Goal: Task Accomplishment & Management: Use online tool/utility

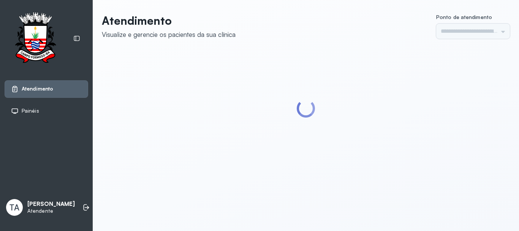
type input "******"
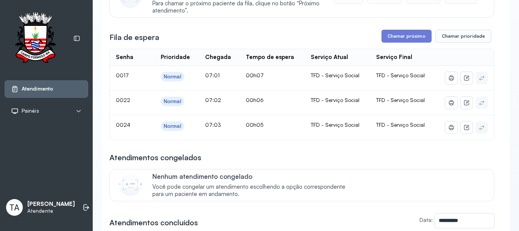
scroll to position [114, 0]
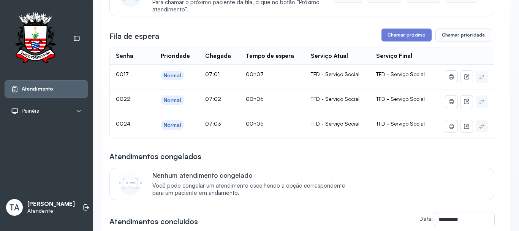
click at [396, 45] on div "**********" at bounding box center [301, 139] width 385 height 356
click at [395, 38] on button "Chamar próximo" at bounding box center [406, 34] width 50 height 13
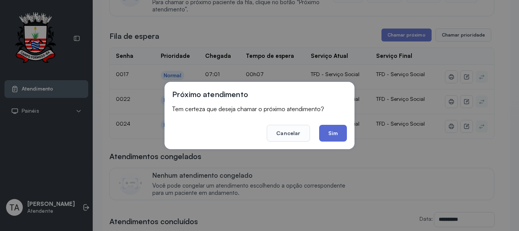
click at [339, 130] on button "Sim" at bounding box center [333, 133] width 28 height 17
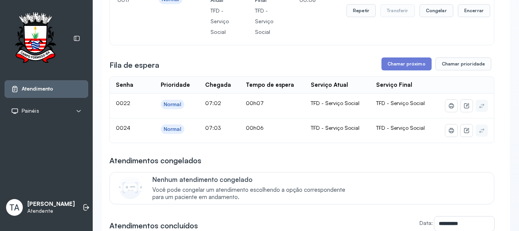
click at [354, 3] on div "Repetir Transferir Congelar Encerrar" at bounding box center [418, 10] width 144 height 53
click at [346, 11] on button "Repetir" at bounding box center [360, 10] width 29 height 13
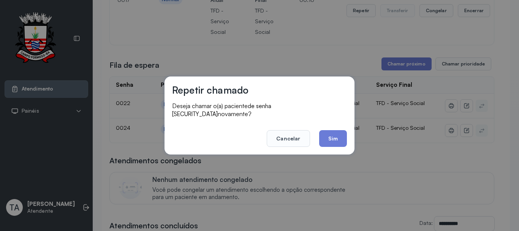
drag, startPoint x: 332, startPoint y: 128, endPoint x: 332, endPoint y: 134, distance: 6.5
click at [332, 133] on button "Sim" at bounding box center [333, 138] width 28 height 17
click at [332, 134] on td "TFD - Serviço Social" at bounding box center [337, 130] width 65 height 24
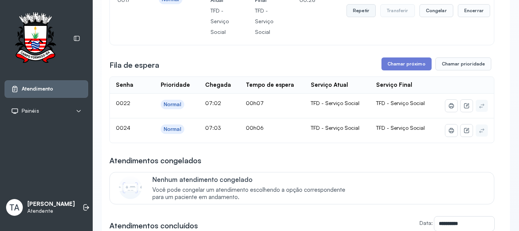
click at [368, 13] on button "Repetir" at bounding box center [360, 10] width 29 height 13
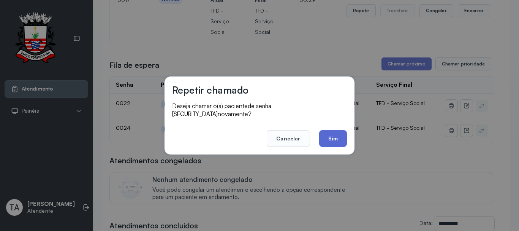
click at [324, 139] on button "Sim" at bounding box center [333, 138] width 28 height 17
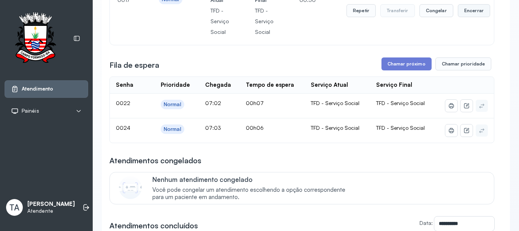
click at [463, 14] on button "Encerrar" at bounding box center [474, 10] width 32 height 13
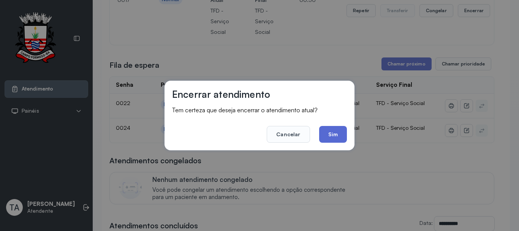
click at [333, 139] on button "Sim" at bounding box center [333, 134] width 28 height 17
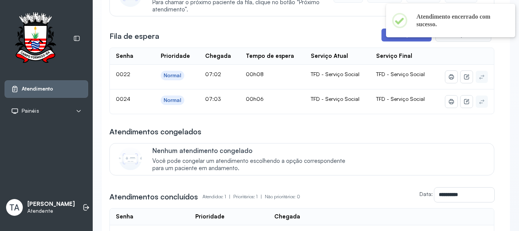
click at [383, 36] on button "Chamar próximo" at bounding box center [406, 34] width 50 height 13
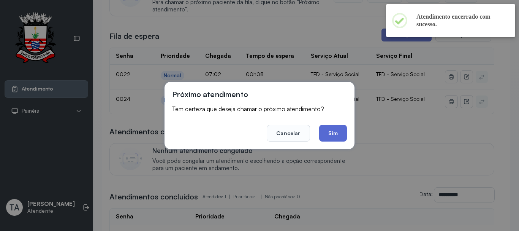
click at [332, 133] on button "Sim" at bounding box center [333, 133] width 28 height 17
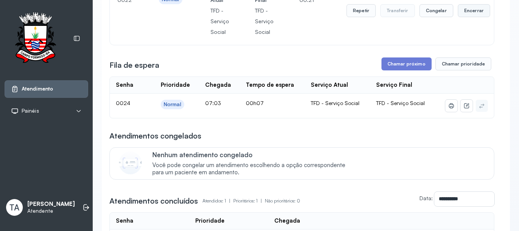
click at [463, 11] on button "Encerrar" at bounding box center [474, 10] width 32 height 13
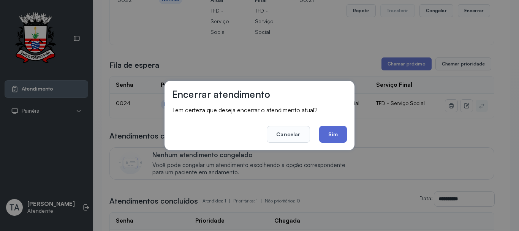
click at [327, 141] on button "Sim" at bounding box center [333, 134] width 28 height 17
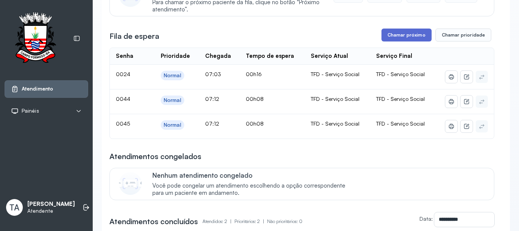
click at [402, 32] on button "Chamar próximo" at bounding box center [406, 34] width 50 height 13
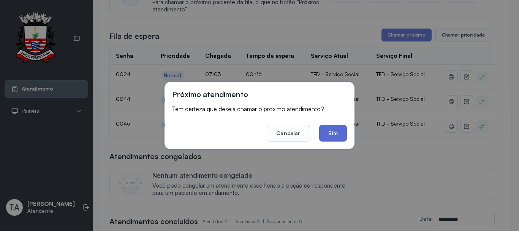
click at [325, 134] on button "Sim" at bounding box center [333, 133] width 28 height 17
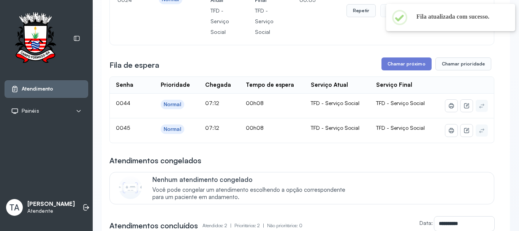
scroll to position [38, 0]
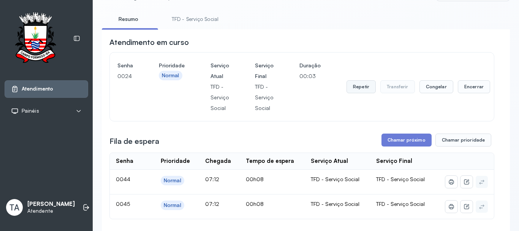
click at [359, 93] on button "Repetir" at bounding box center [360, 86] width 29 height 13
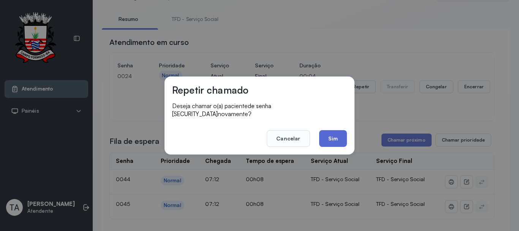
click at [343, 137] on button "Sim" at bounding box center [333, 138] width 28 height 17
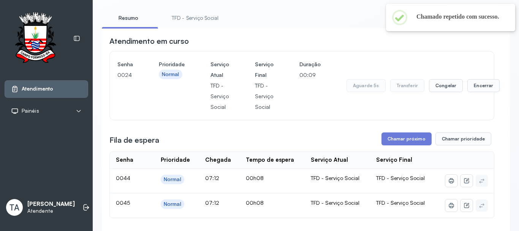
scroll to position [76, 0]
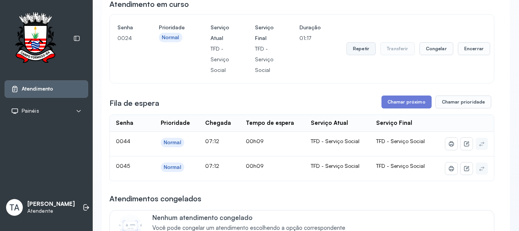
click at [358, 52] on button "Repetir" at bounding box center [360, 48] width 29 height 13
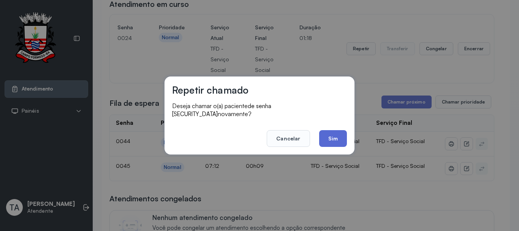
click at [342, 130] on button "Sim" at bounding box center [333, 138] width 28 height 17
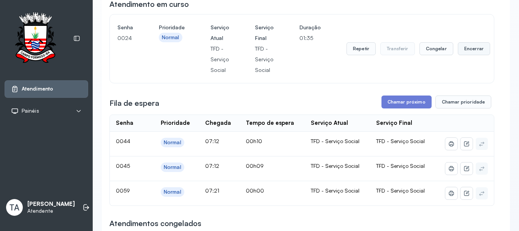
click at [460, 54] on button "Encerrar" at bounding box center [474, 48] width 32 height 13
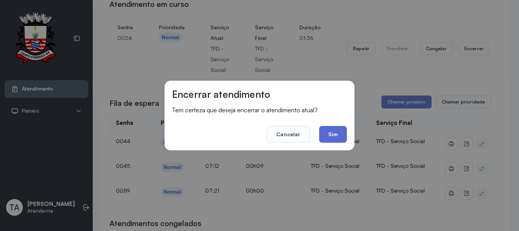
click at [342, 132] on button "Sim" at bounding box center [333, 134] width 28 height 17
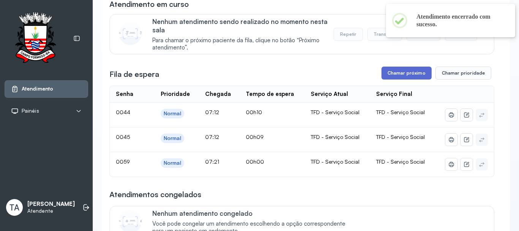
click at [389, 71] on button "Chamar próximo" at bounding box center [406, 72] width 50 height 13
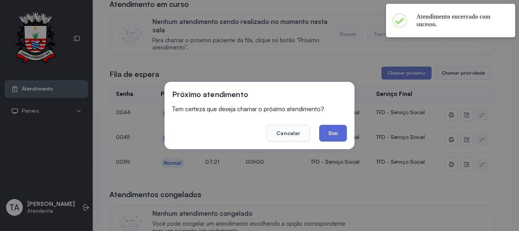
click at [329, 136] on button "Sim" at bounding box center [333, 133] width 28 height 17
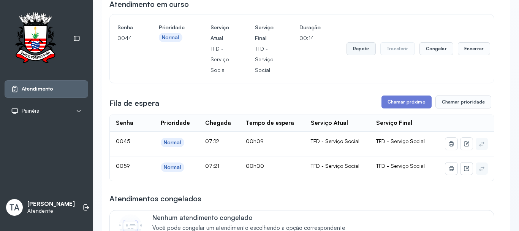
click at [350, 50] on button "Repetir" at bounding box center [360, 48] width 29 height 13
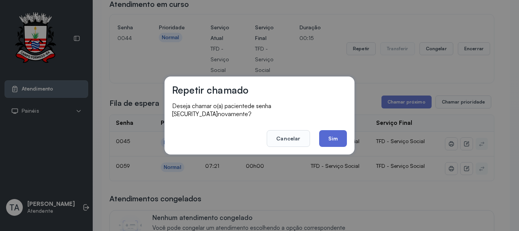
click at [331, 133] on button "Sim" at bounding box center [333, 138] width 28 height 17
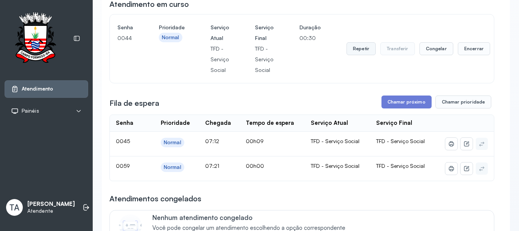
click at [363, 55] on button "Repetir" at bounding box center [360, 48] width 29 height 13
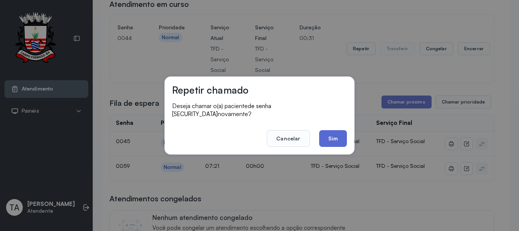
click at [336, 134] on button "Sim" at bounding box center [333, 138] width 28 height 17
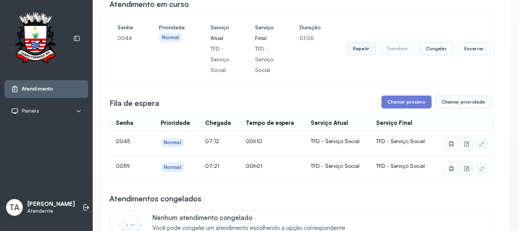
click at [355, 52] on button "Repetir" at bounding box center [360, 48] width 29 height 13
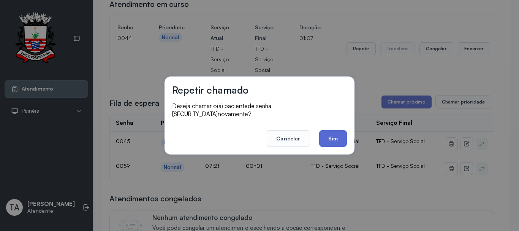
click at [331, 130] on button "Sim" at bounding box center [333, 138] width 28 height 17
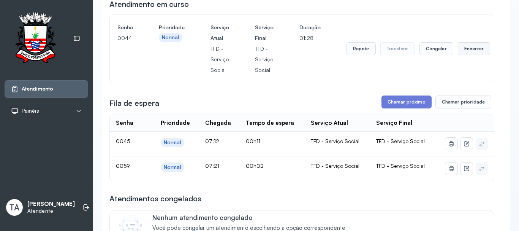
click at [458, 51] on button "Encerrar" at bounding box center [474, 48] width 32 height 13
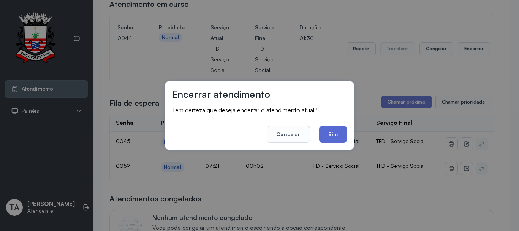
click at [342, 136] on button "Sim" at bounding box center [333, 134] width 28 height 17
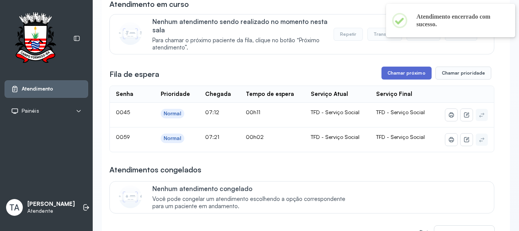
click at [383, 79] on button "Chamar próximo" at bounding box center [406, 72] width 50 height 13
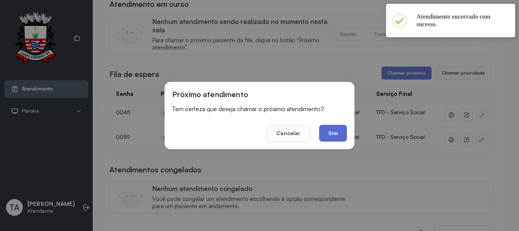
click at [338, 130] on button "Sim" at bounding box center [333, 133] width 28 height 17
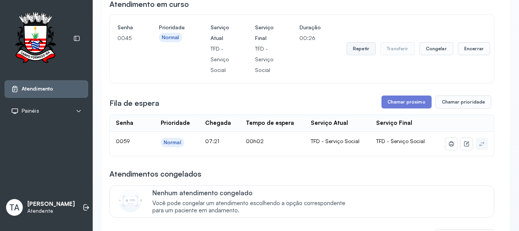
click at [354, 54] on button "Repetir" at bounding box center [360, 48] width 29 height 13
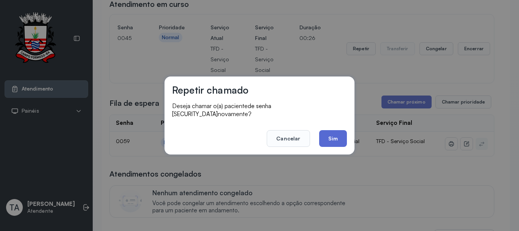
click at [334, 136] on button "Sim" at bounding box center [333, 138] width 28 height 17
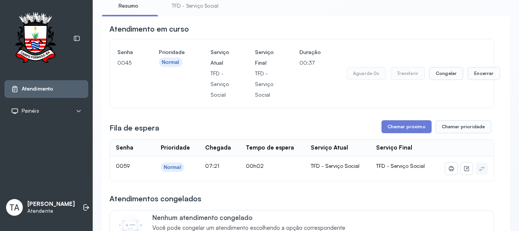
scroll to position [38, 0]
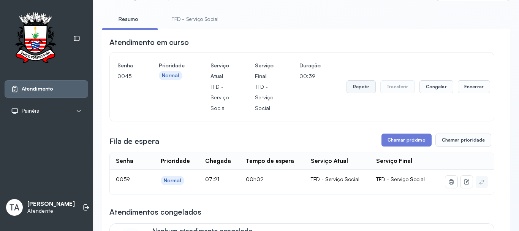
click at [361, 86] on button "Repetir" at bounding box center [360, 86] width 29 height 13
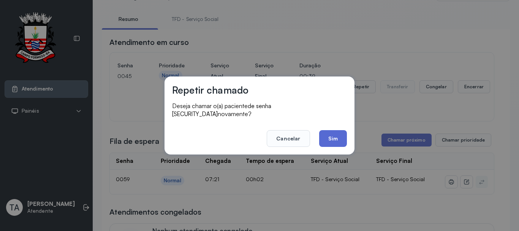
click at [332, 132] on button "Sim" at bounding box center [333, 138] width 28 height 17
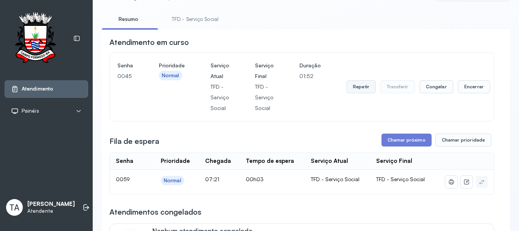
click at [364, 89] on button "Repetir" at bounding box center [360, 86] width 29 height 13
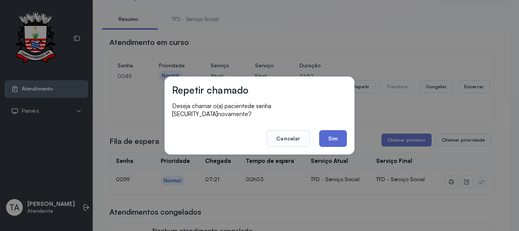
click at [332, 133] on button "Sim" at bounding box center [333, 138] width 28 height 17
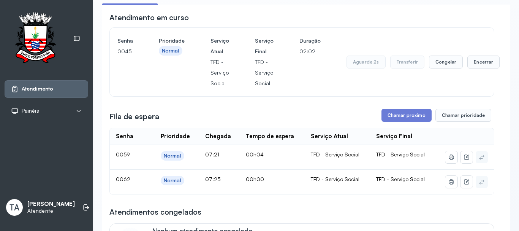
scroll to position [76, 0]
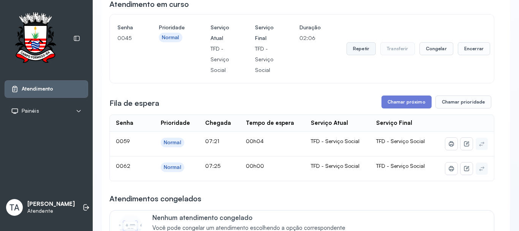
click at [358, 51] on button "Repetir" at bounding box center [360, 48] width 29 height 13
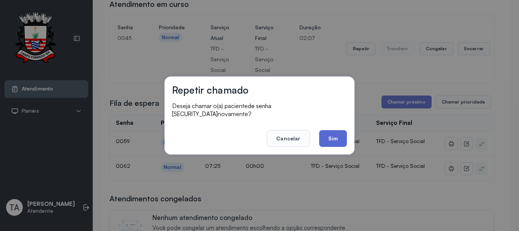
click at [333, 133] on button "Sim" at bounding box center [333, 138] width 28 height 17
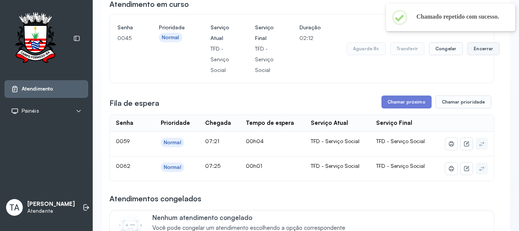
click at [473, 50] on button "Encerrar" at bounding box center [483, 48] width 32 height 13
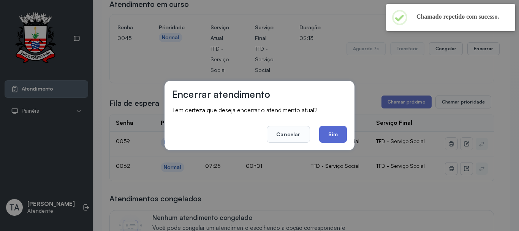
click at [331, 133] on button "Sim" at bounding box center [333, 134] width 28 height 17
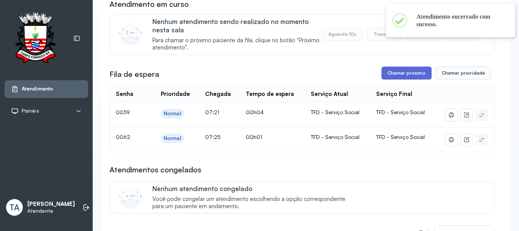
click at [386, 79] on button "Chamar próximo" at bounding box center [406, 72] width 50 height 13
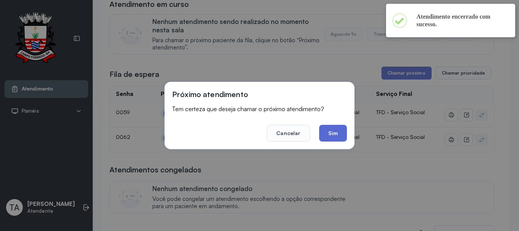
click at [336, 131] on button "Sim" at bounding box center [333, 133] width 28 height 17
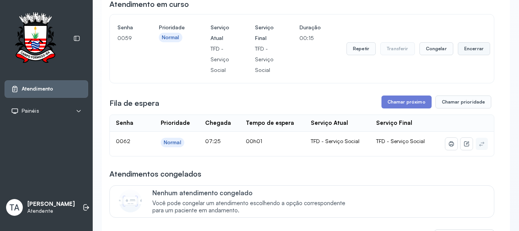
click at [459, 49] on button "Encerrar" at bounding box center [474, 48] width 32 height 13
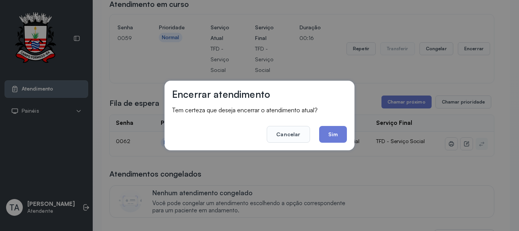
click at [335, 143] on div "Encerrar atendimento Tem certeza que deseja encerrar o atendimento atual? Cance…" at bounding box center [260, 116] width 190 height 70
click at [334, 142] on button "Sim" at bounding box center [333, 134] width 28 height 17
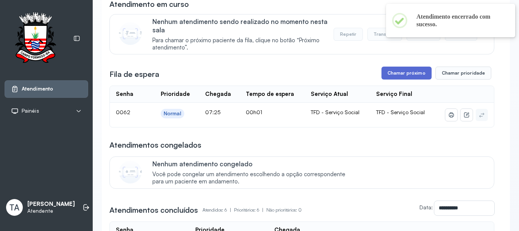
click at [397, 74] on button "Chamar próximo" at bounding box center [406, 72] width 50 height 13
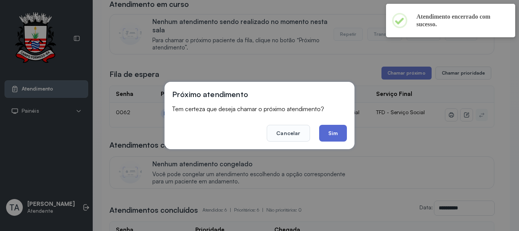
click at [339, 131] on button "Sim" at bounding box center [333, 133] width 28 height 17
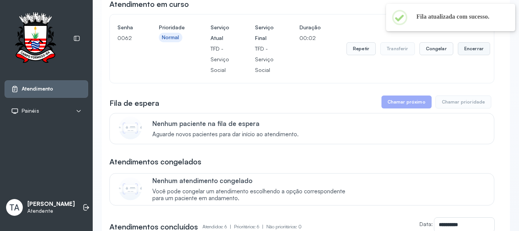
click at [458, 52] on button "Encerrar" at bounding box center [474, 48] width 32 height 13
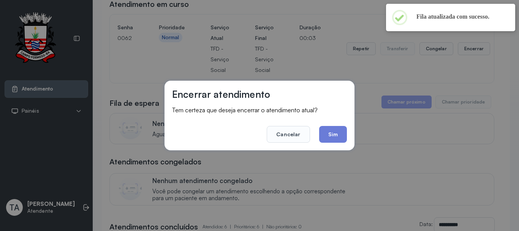
click at [330, 141] on button "Sim" at bounding box center [333, 134] width 28 height 17
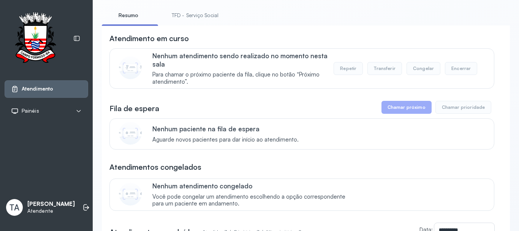
scroll to position [0, 0]
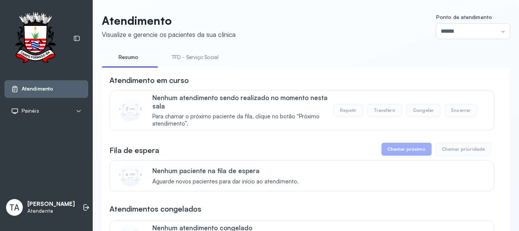
click at [183, 57] on link "TFD - Serviço Social" at bounding box center [195, 57] width 62 height 13
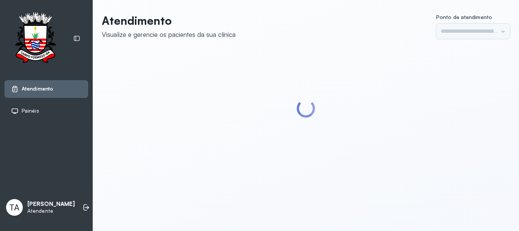
type input "******"
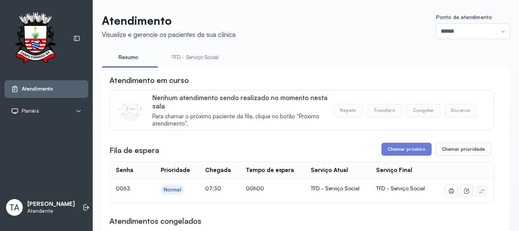
click at [197, 60] on link "TFD - Serviço Social" at bounding box center [195, 57] width 62 height 13
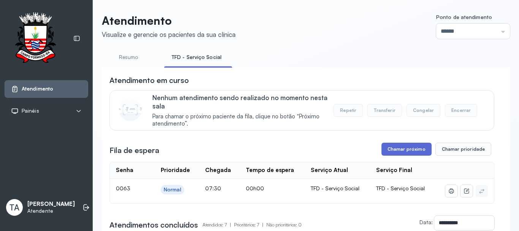
click at [423, 147] on button "Chamar próximo" at bounding box center [406, 148] width 50 height 13
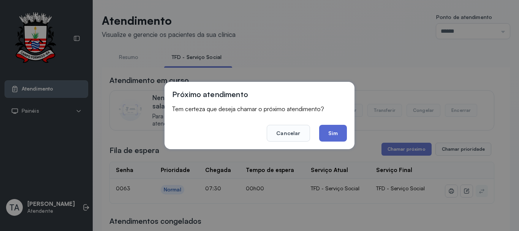
click at [334, 132] on button "Sim" at bounding box center [333, 133] width 28 height 17
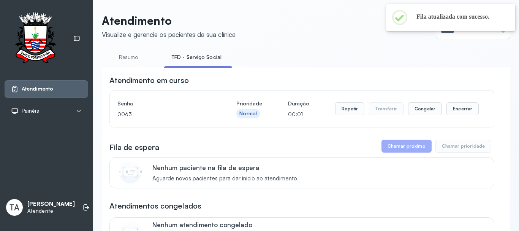
click at [344, 104] on div "Repetir Transferir Congelar Encerrar" at bounding box center [407, 108] width 144 height 21
click at [343, 110] on button "Repetir" at bounding box center [349, 108] width 29 height 13
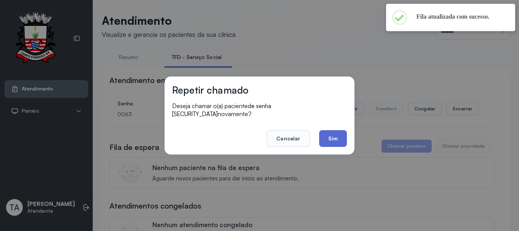
click at [327, 135] on button "Sim" at bounding box center [333, 138] width 28 height 17
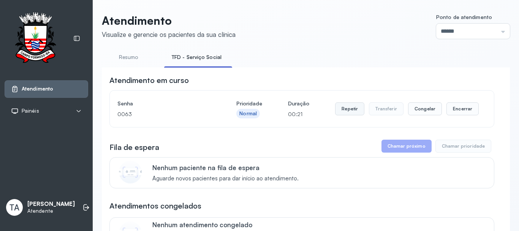
click at [345, 113] on button "Repetir" at bounding box center [349, 108] width 29 height 13
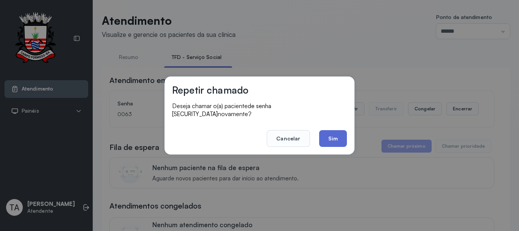
click at [327, 136] on button "Sim" at bounding box center [333, 138] width 28 height 17
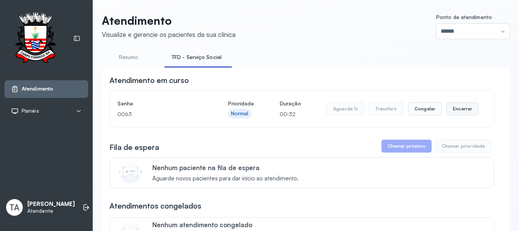
click at [456, 119] on div "Aguarde 1s Transferir Congelar Encerrar" at bounding box center [403, 108] width 152 height 21
click at [456, 115] on button "Encerrar" at bounding box center [462, 108] width 32 height 13
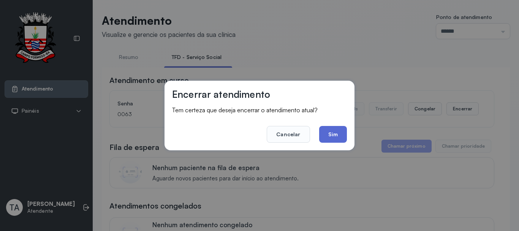
click at [340, 133] on button "Sim" at bounding box center [333, 134] width 28 height 17
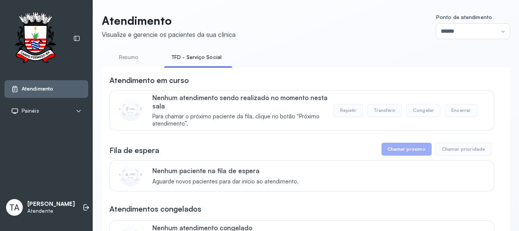
click at [130, 53] on link "Resumo" at bounding box center [128, 57] width 53 height 13
click at [190, 60] on link "TFD - Serviço Social" at bounding box center [195, 57] width 62 height 13
click at [121, 57] on link "Resumo" at bounding box center [128, 57] width 53 height 13
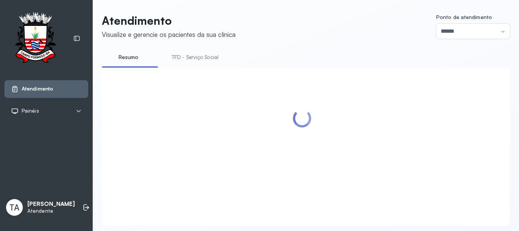
click at [165, 57] on link "TFD - Serviço Social" at bounding box center [195, 57] width 62 height 13
click at [173, 59] on link "TFD - Serviço Social" at bounding box center [196, 57] width 65 height 13
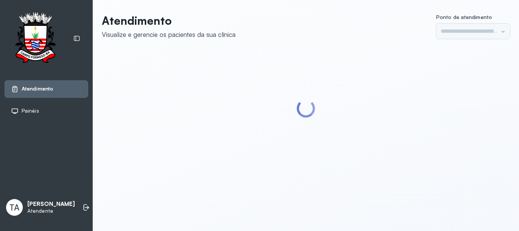
type input "******"
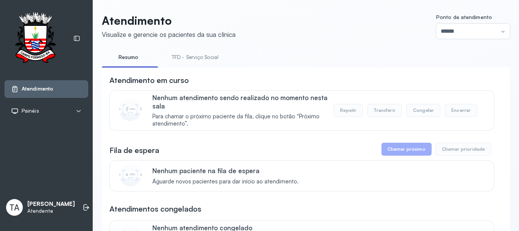
click at [201, 60] on link "TFD - Serviço Social" at bounding box center [195, 57] width 62 height 13
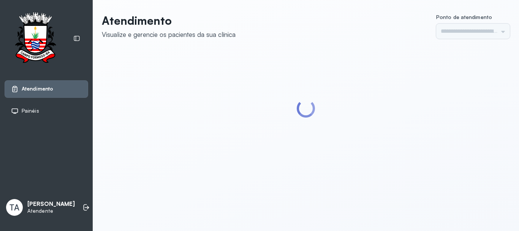
type input "******"
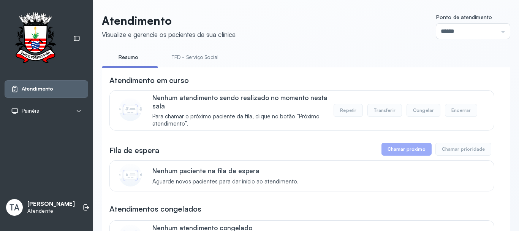
click at [201, 60] on link "TFD - Serviço Social" at bounding box center [195, 57] width 62 height 13
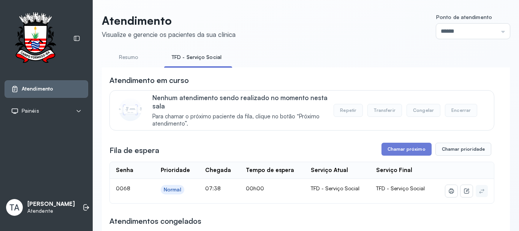
click at [326, 65] on ul "Resumo TFD - Serviço Social" at bounding box center [306, 59] width 408 height 17
click at [391, 152] on button "Chamar próximo" at bounding box center [406, 148] width 50 height 13
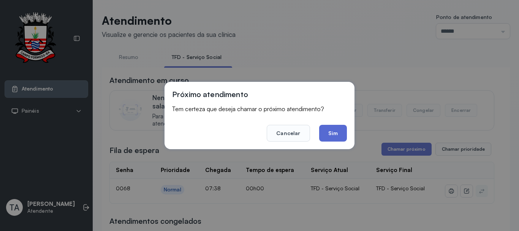
click at [332, 137] on button "Sim" at bounding box center [333, 133] width 28 height 17
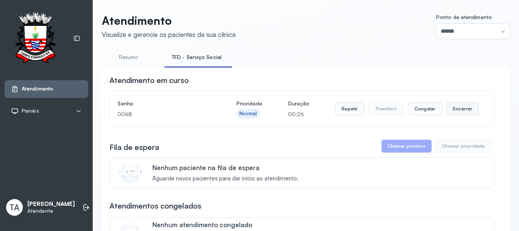
click at [466, 105] on button "Encerrar" at bounding box center [462, 108] width 32 height 13
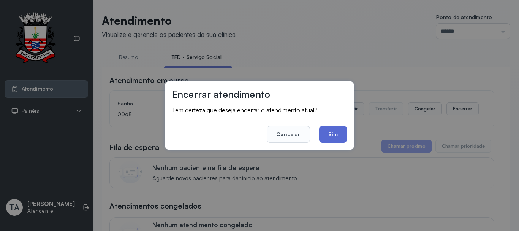
click at [324, 130] on button "Sim" at bounding box center [333, 134] width 28 height 17
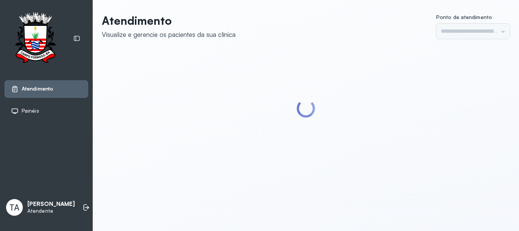
type input "******"
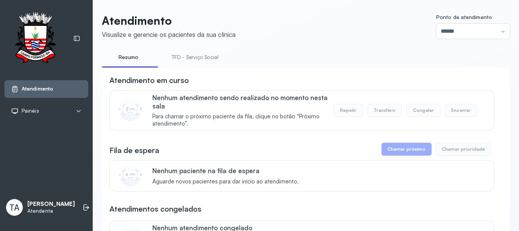
click at [189, 59] on link "TFD - Serviço Social" at bounding box center [195, 57] width 62 height 13
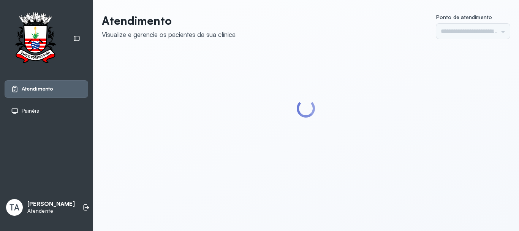
type input "******"
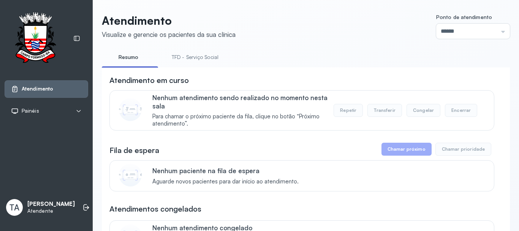
click at [172, 55] on link "TFD - Serviço Social" at bounding box center [195, 57] width 62 height 13
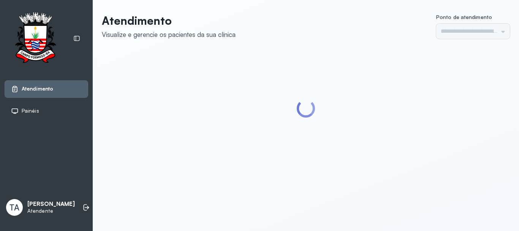
type input "******"
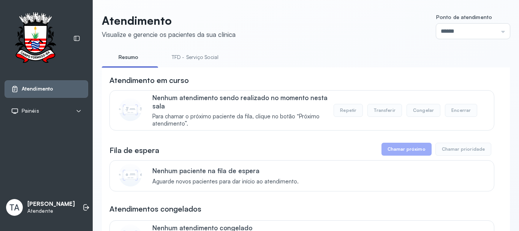
click at [187, 65] on li "TFD - Serviço Social" at bounding box center [196, 59] width 65 height 17
click at [187, 59] on link "TFD - Serviço Social" at bounding box center [195, 57] width 62 height 13
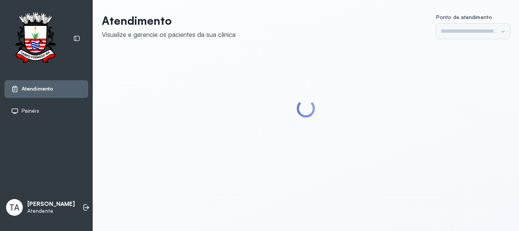
type input "******"
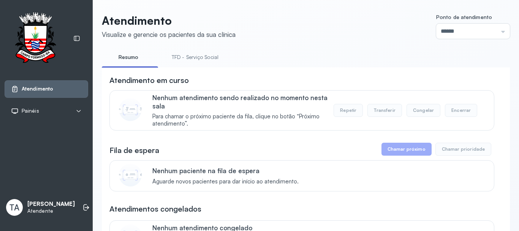
click at [188, 62] on link "TFD - Serviço Social" at bounding box center [195, 57] width 62 height 13
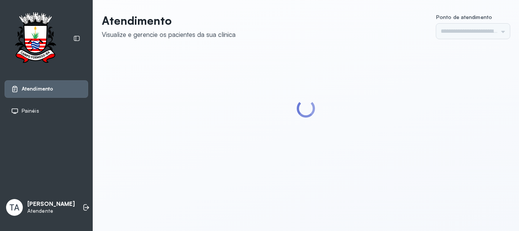
type input "******"
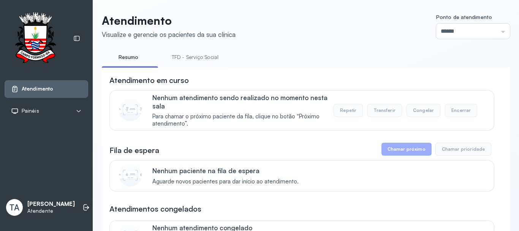
click at [172, 57] on link "TFD - Serviço Social" at bounding box center [195, 57] width 62 height 13
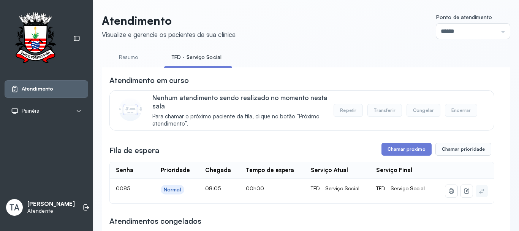
click at [408, 155] on button "Chamar próximo" at bounding box center [406, 148] width 50 height 13
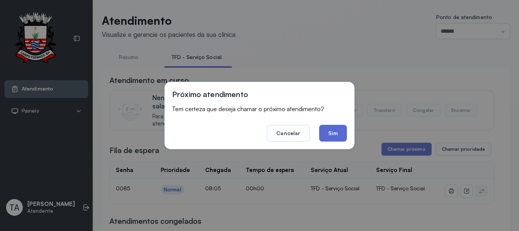
click at [331, 131] on button "Sim" at bounding box center [333, 133] width 28 height 17
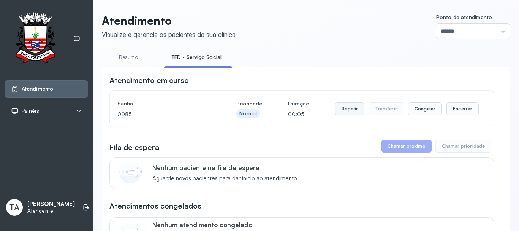
click at [344, 111] on button "Repetir" at bounding box center [349, 108] width 29 height 13
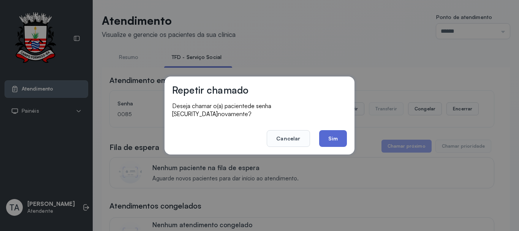
click at [325, 138] on button "Sim" at bounding box center [333, 138] width 28 height 17
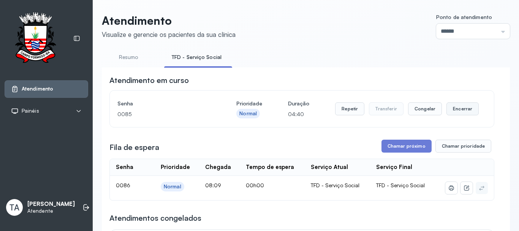
click at [452, 112] on button "Encerrar" at bounding box center [462, 108] width 32 height 13
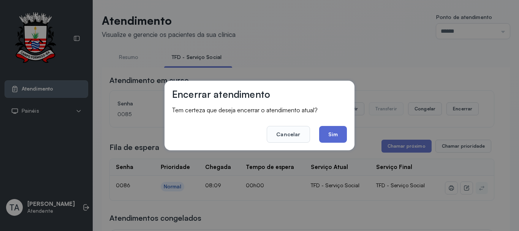
click at [335, 136] on button "Sim" at bounding box center [333, 134] width 28 height 17
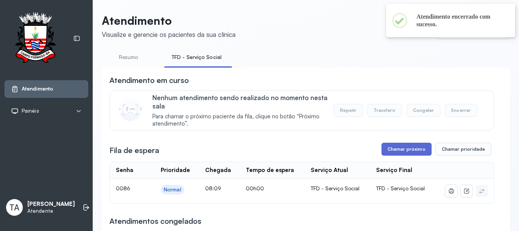
click at [405, 153] on button "Chamar próximo" at bounding box center [406, 148] width 50 height 13
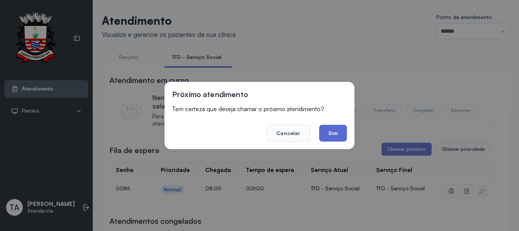
click at [325, 139] on button "Sim" at bounding box center [333, 133] width 28 height 17
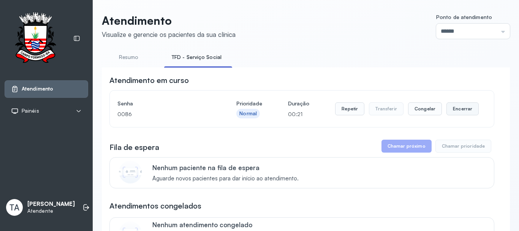
click at [462, 114] on button "Encerrar" at bounding box center [462, 108] width 32 height 13
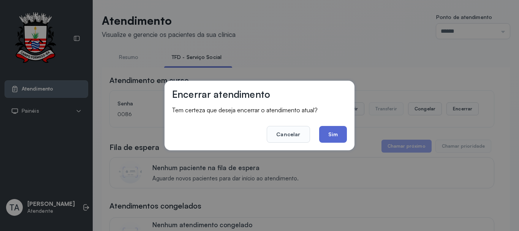
click at [337, 131] on button "Sim" at bounding box center [333, 134] width 28 height 17
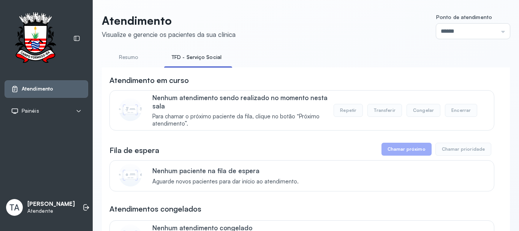
click at [141, 57] on link "Resumo" at bounding box center [128, 57] width 53 height 13
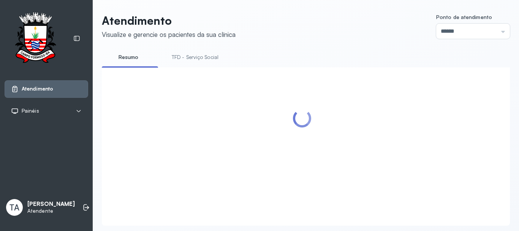
click at [184, 57] on link "TFD - Serviço Social" at bounding box center [195, 57] width 62 height 13
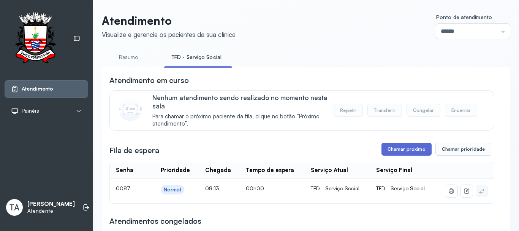
click at [394, 149] on button "Chamar próximo" at bounding box center [406, 148] width 50 height 13
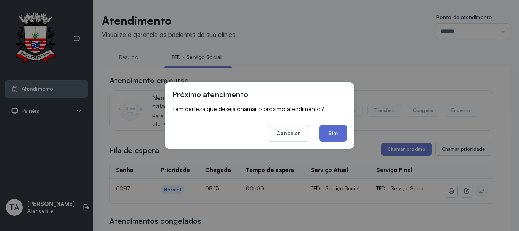
click at [332, 139] on button "Sim" at bounding box center [333, 133] width 28 height 17
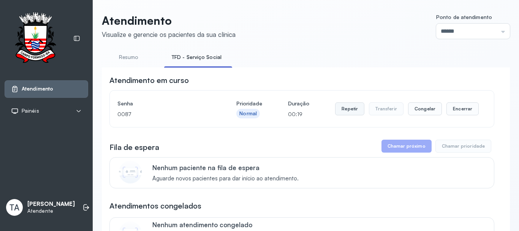
click at [342, 106] on button "Repetir" at bounding box center [349, 108] width 29 height 13
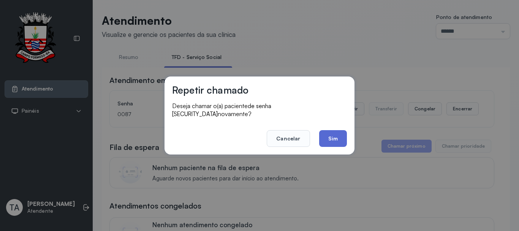
click at [325, 132] on button "Sim" at bounding box center [333, 138] width 28 height 17
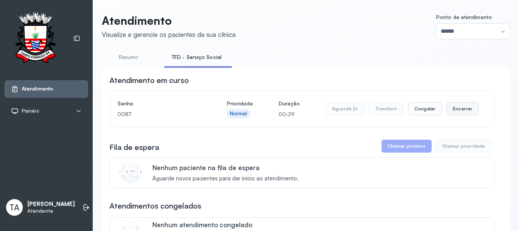
click at [449, 108] on button "Encerrar" at bounding box center [462, 108] width 32 height 13
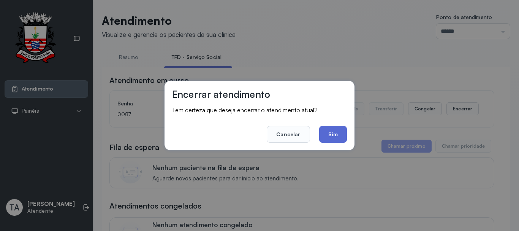
click at [335, 136] on button "Sim" at bounding box center [333, 134] width 28 height 17
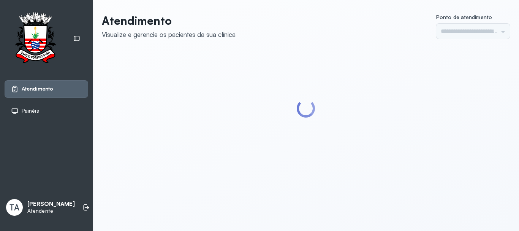
type input "******"
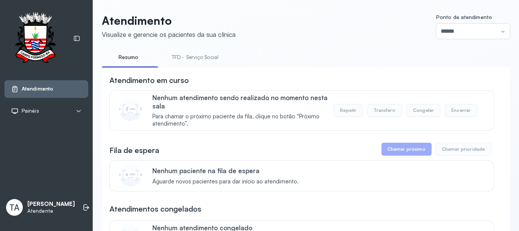
click at [195, 59] on link "TFD - Serviço Social" at bounding box center [195, 57] width 62 height 13
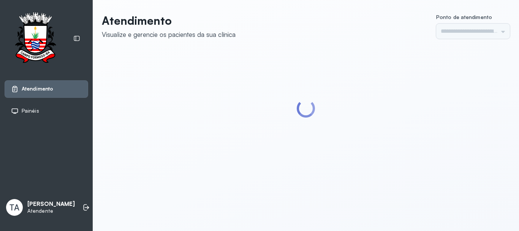
type input "******"
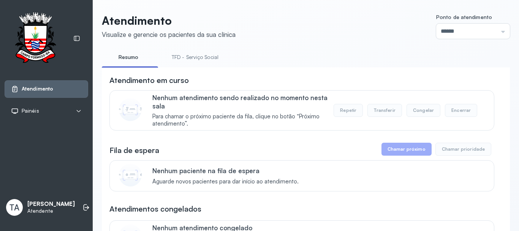
click at [176, 55] on link "TFD - Serviço Social" at bounding box center [195, 57] width 62 height 13
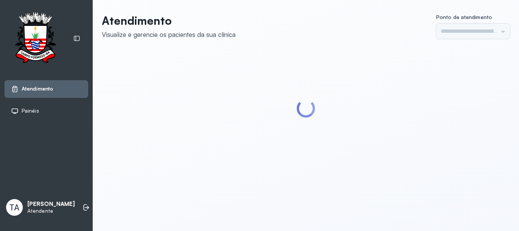
type input "******"
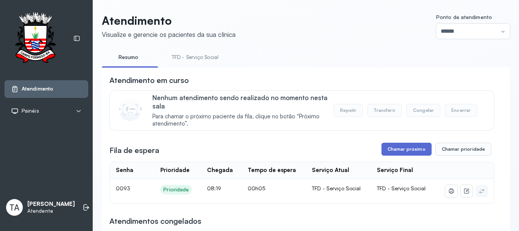
click at [390, 155] on button "Chamar próximo" at bounding box center [406, 148] width 50 height 13
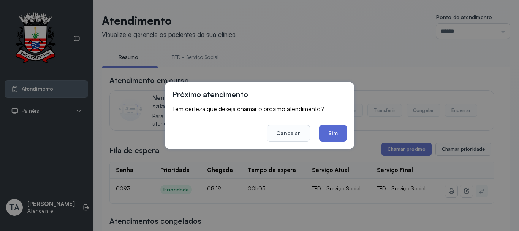
click at [326, 129] on button "Sim" at bounding box center [333, 133] width 28 height 17
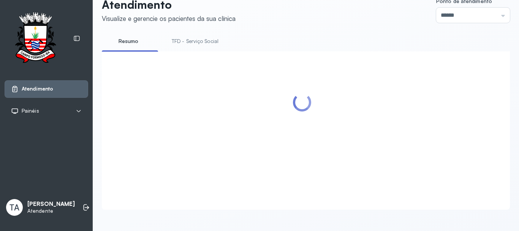
scroll to position [76, 0]
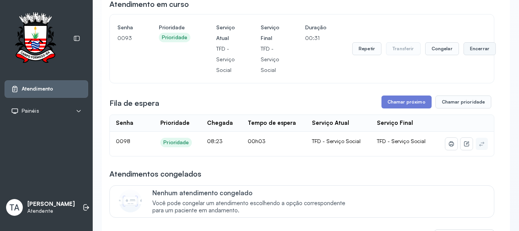
click at [464, 52] on button "Encerrar" at bounding box center [480, 48] width 32 height 13
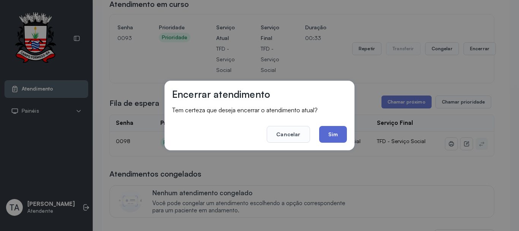
click at [339, 134] on button "Sim" at bounding box center [333, 134] width 28 height 17
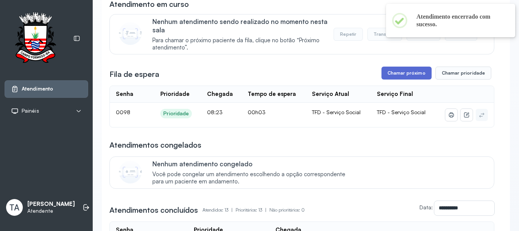
click at [403, 74] on button "Chamar próximo" at bounding box center [406, 72] width 50 height 13
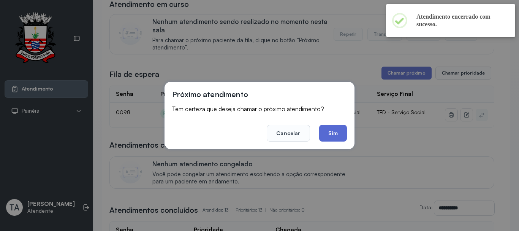
click at [329, 134] on button "Sim" at bounding box center [333, 133] width 28 height 17
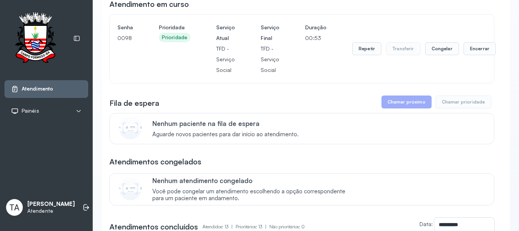
click at [468, 58] on div "Repetir Transferir Congelar Encerrar" at bounding box center [424, 48] width 144 height 53
click at [468, 48] on button "Encerrar" at bounding box center [480, 48] width 32 height 13
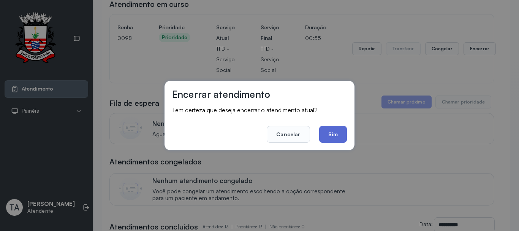
click at [326, 139] on button "Sim" at bounding box center [333, 134] width 28 height 17
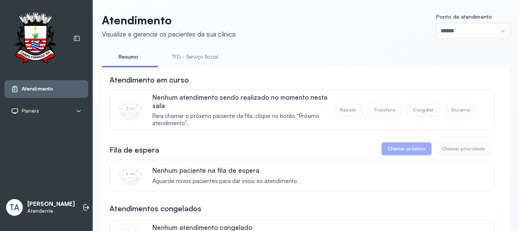
scroll to position [0, 0]
click at [184, 58] on link "TFD - Serviço Social" at bounding box center [195, 57] width 62 height 13
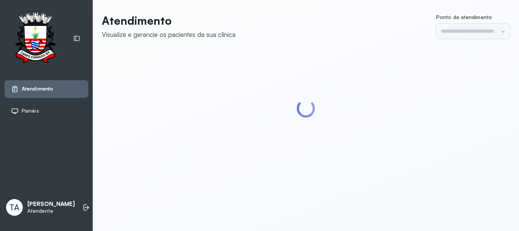
type input "******"
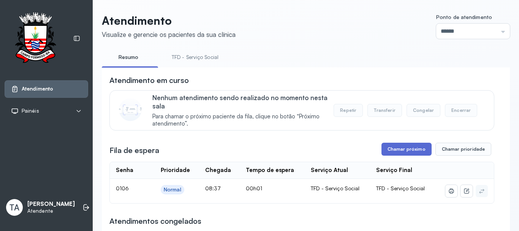
click at [401, 154] on button "Chamar próximo" at bounding box center [406, 148] width 50 height 13
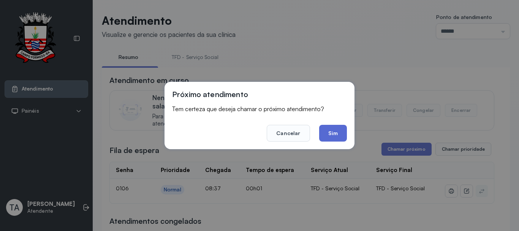
click at [325, 128] on button "Sim" at bounding box center [333, 133] width 28 height 17
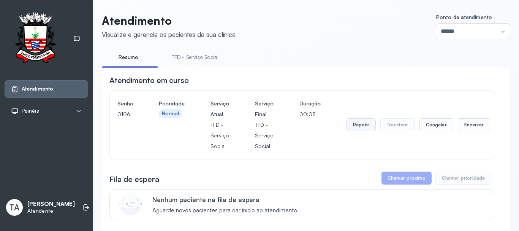
click at [369, 129] on button "Repetir" at bounding box center [360, 124] width 29 height 13
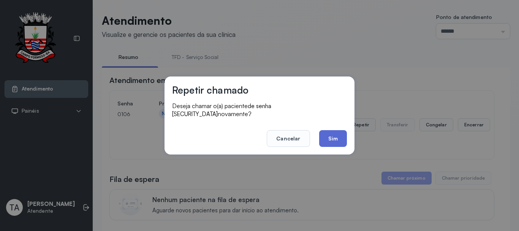
click at [340, 131] on button "Sim" at bounding box center [333, 138] width 28 height 17
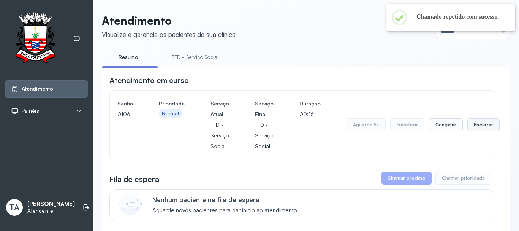
drag, startPoint x: 481, startPoint y: 128, endPoint x: 475, endPoint y: 125, distance: 6.8
click at [475, 125] on button "Encerrar" at bounding box center [483, 124] width 32 height 13
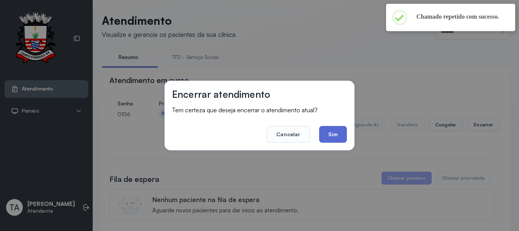
click at [330, 137] on button "Sim" at bounding box center [333, 134] width 28 height 17
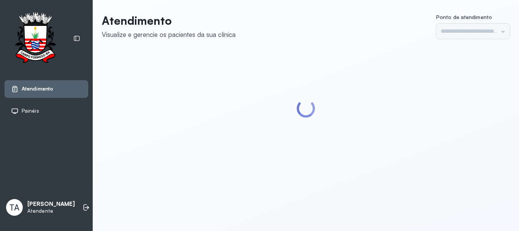
type input "******"
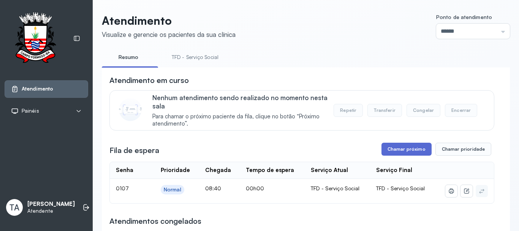
click at [383, 155] on button "Chamar próximo" at bounding box center [406, 148] width 50 height 13
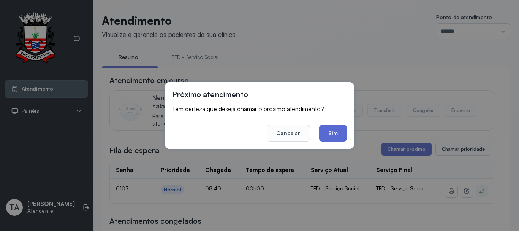
click at [327, 136] on button "Sim" at bounding box center [333, 133] width 28 height 17
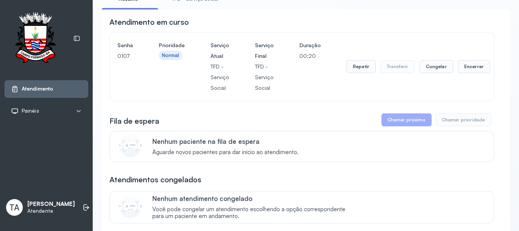
scroll to position [45, 0]
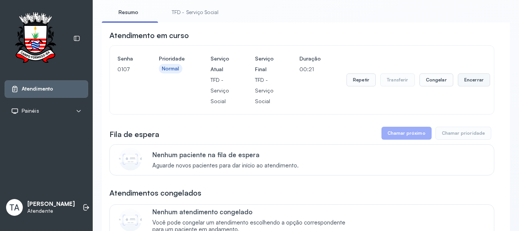
click at [465, 86] on button "Encerrar" at bounding box center [474, 79] width 32 height 13
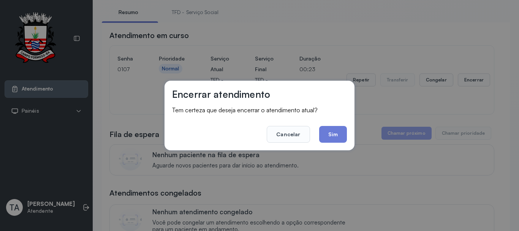
click at [345, 135] on button "Sim" at bounding box center [333, 134] width 28 height 17
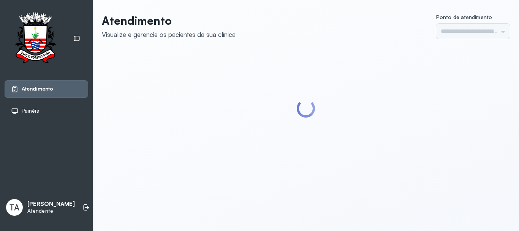
type input "******"
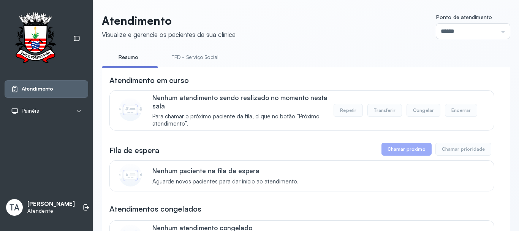
click at [201, 52] on link "TFD - Serviço Social" at bounding box center [195, 57] width 62 height 13
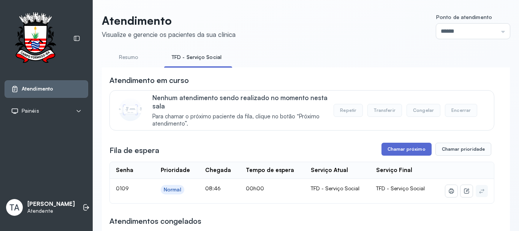
click at [403, 150] on button "Chamar próximo" at bounding box center [406, 148] width 50 height 13
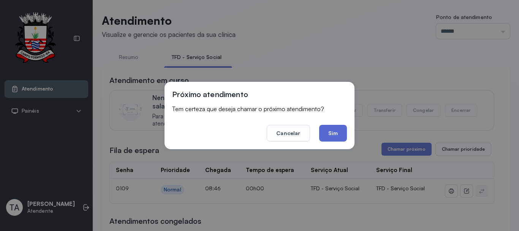
click at [336, 138] on button "Sim" at bounding box center [333, 133] width 28 height 17
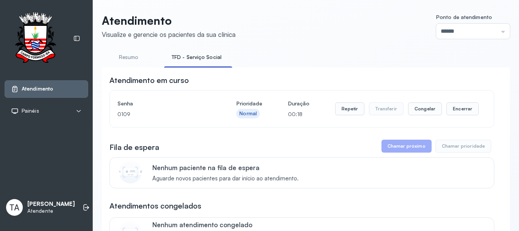
click at [458, 118] on div "Repetir Transferir Congelar Encerrar" at bounding box center [407, 108] width 144 height 21
click at [454, 113] on button "Encerrar" at bounding box center [462, 108] width 32 height 13
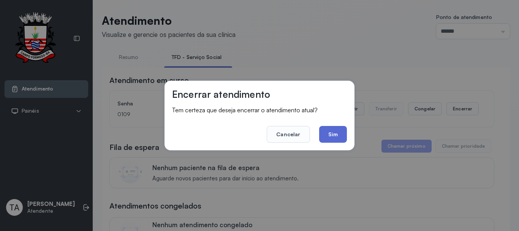
click at [331, 131] on button "Sim" at bounding box center [333, 134] width 28 height 17
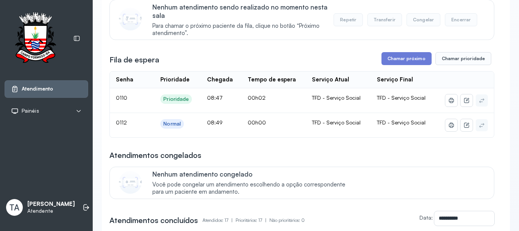
scroll to position [114, 0]
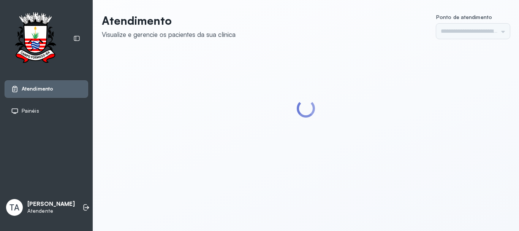
type input "******"
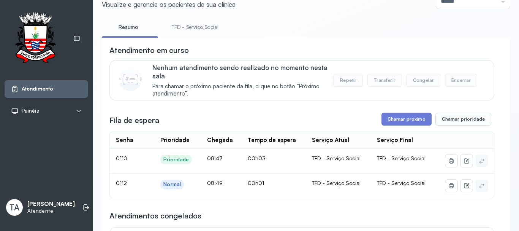
scroll to position [76, 0]
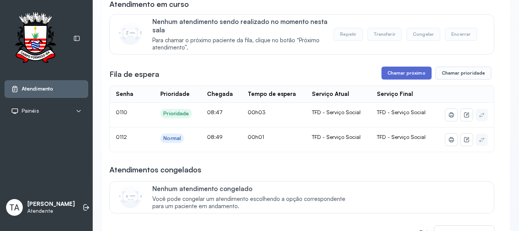
click at [407, 74] on button "Chamar próximo" at bounding box center [406, 72] width 50 height 13
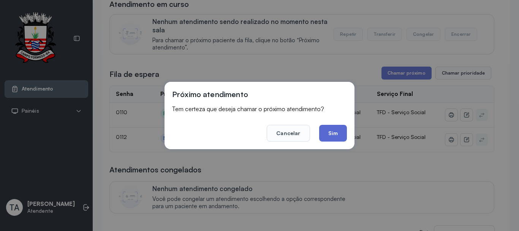
click at [335, 127] on button "Sim" at bounding box center [333, 133] width 28 height 17
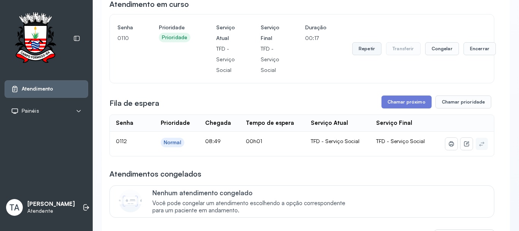
click at [354, 48] on button "Repetir" at bounding box center [366, 48] width 29 height 13
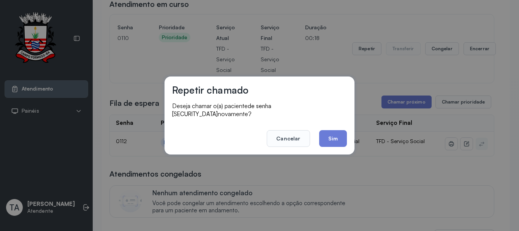
click at [339, 125] on footer "Cancelar Sim" at bounding box center [259, 132] width 175 height 27
click at [334, 133] on button "Sim" at bounding box center [333, 138] width 28 height 17
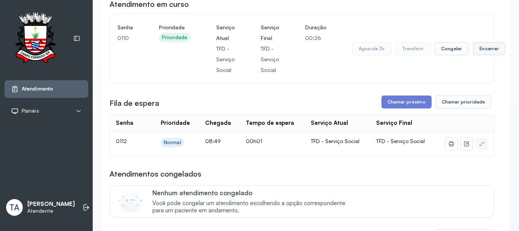
click at [482, 46] on button "Encerrar" at bounding box center [489, 48] width 32 height 13
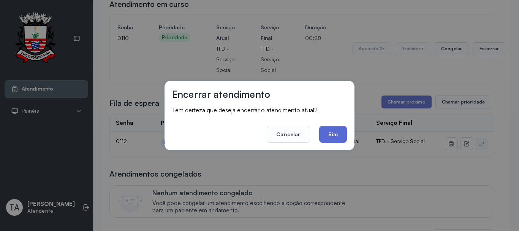
click at [332, 134] on button "Sim" at bounding box center [333, 134] width 28 height 17
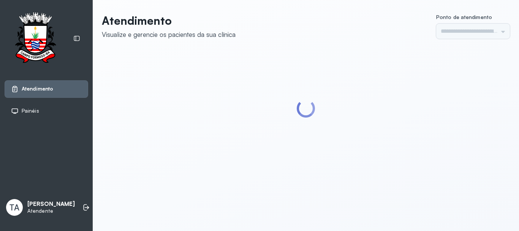
type input "******"
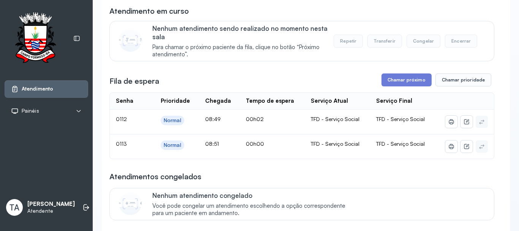
scroll to position [76, 0]
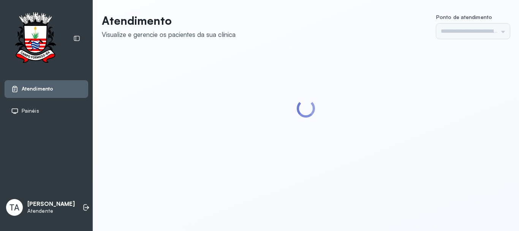
type input "******"
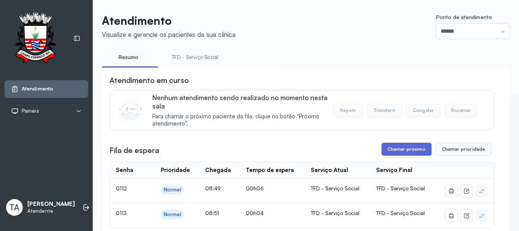
click at [400, 150] on button "Chamar próximo" at bounding box center [406, 148] width 50 height 13
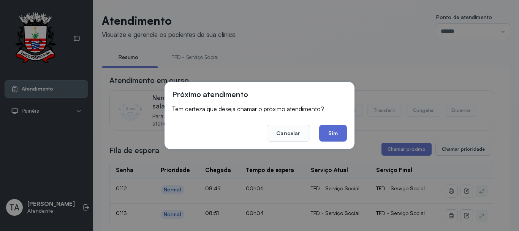
click at [334, 134] on button "Sim" at bounding box center [333, 133] width 28 height 17
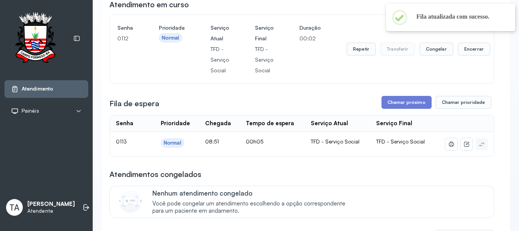
scroll to position [76, 0]
click at [362, 50] on button "Repetir" at bounding box center [360, 48] width 29 height 13
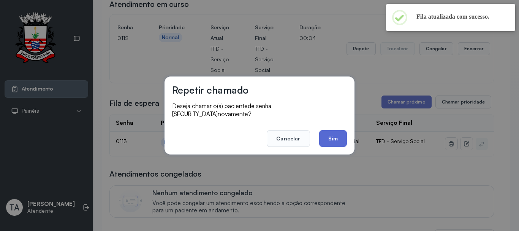
click at [333, 130] on button "Sim" at bounding box center [333, 138] width 28 height 17
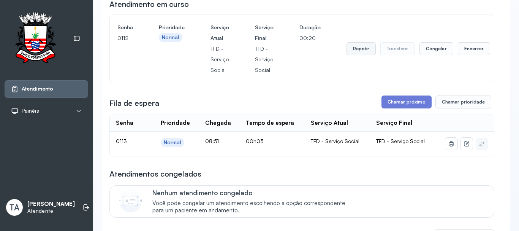
click at [354, 51] on button "Repetir" at bounding box center [360, 48] width 29 height 13
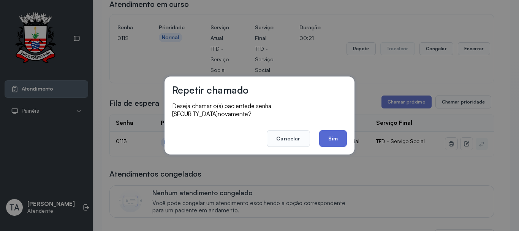
click at [331, 137] on button "Sim" at bounding box center [333, 138] width 28 height 17
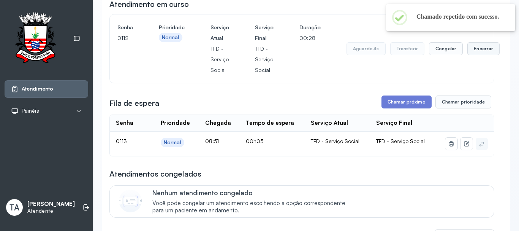
click at [469, 53] on button "Encerrar" at bounding box center [483, 48] width 32 height 13
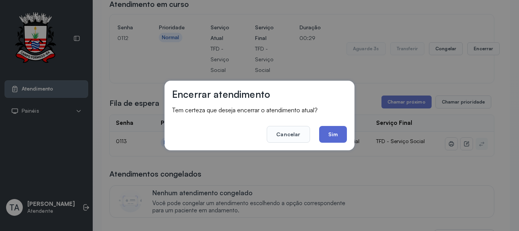
click at [326, 141] on button "Sim" at bounding box center [333, 134] width 28 height 17
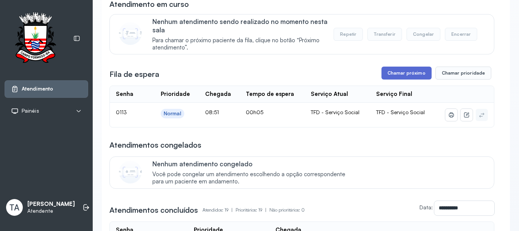
click at [399, 79] on button "Chamar próximo" at bounding box center [406, 72] width 50 height 13
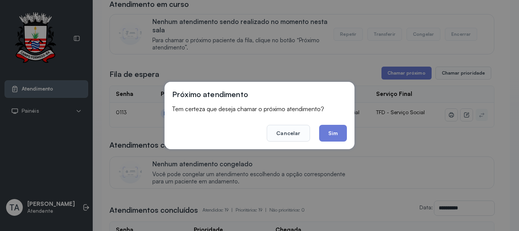
click at [331, 136] on button "Sim" at bounding box center [333, 133] width 28 height 17
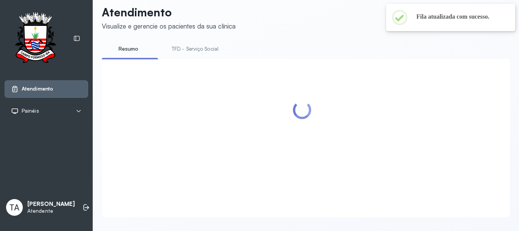
scroll to position [0, 0]
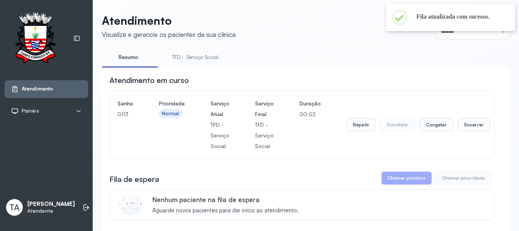
click at [192, 63] on li "TFD - Serviço Social" at bounding box center [196, 59] width 65 height 17
click at [343, 132] on div "Senha [SECURITY_DATA] Prioridade Normal Serviço Atual TFD - Serviço Social Serv…" at bounding box center [301, 124] width 369 height 53
click at [362, 128] on button "Repetir" at bounding box center [360, 124] width 29 height 13
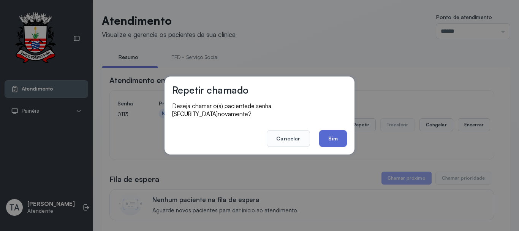
click at [327, 132] on button "Sim" at bounding box center [333, 138] width 28 height 17
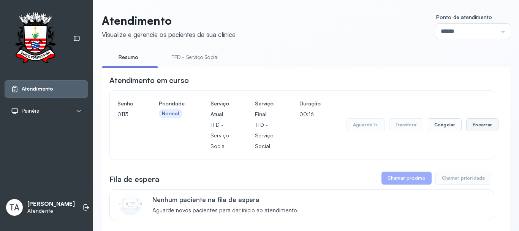
click at [467, 129] on button "Encerrar" at bounding box center [482, 124] width 32 height 13
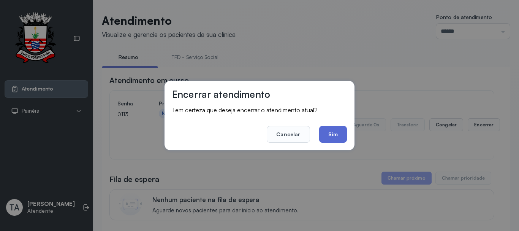
click at [336, 136] on button "Sim" at bounding box center [333, 134] width 28 height 17
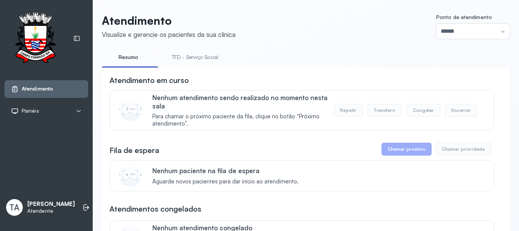
click at [201, 57] on link "TFD - Serviço Social" at bounding box center [195, 57] width 62 height 13
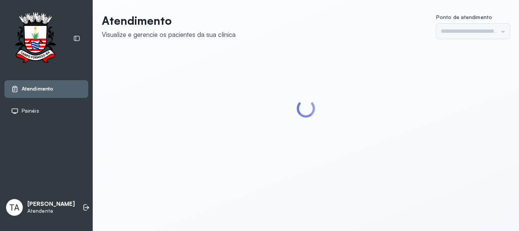
type input "******"
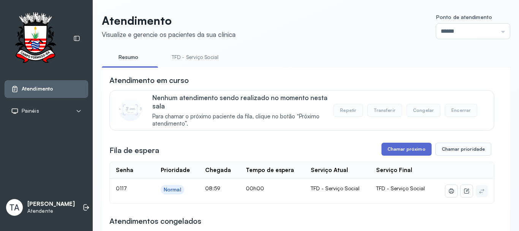
click at [390, 152] on button "Chamar próximo" at bounding box center [406, 148] width 50 height 13
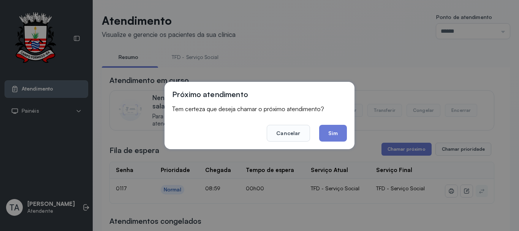
click at [332, 139] on button "Sim" at bounding box center [333, 133] width 28 height 17
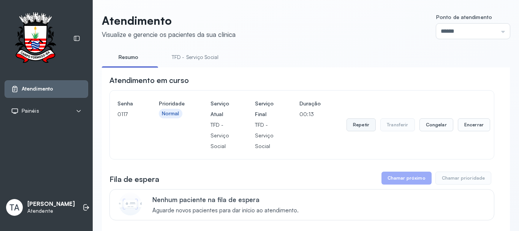
click at [354, 125] on button "Repetir" at bounding box center [360, 124] width 29 height 13
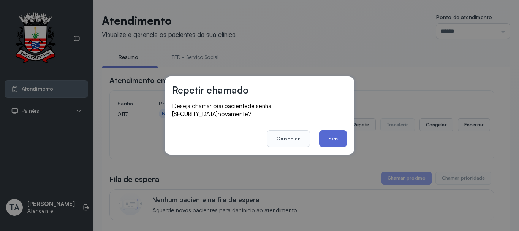
click at [337, 130] on button "Sim" at bounding box center [333, 138] width 28 height 17
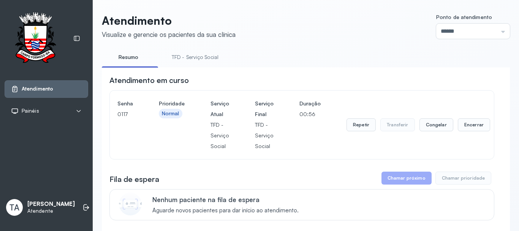
click at [352, 175] on div "Fila de espera Chamar próximo Chamar prioridade" at bounding box center [301, 177] width 385 height 13
drag, startPoint x: 461, startPoint y: 134, endPoint x: 461, endPoint y: 130, distance: 4.2
click at [461, 134] on div "Repetir Transferir Congelar Encerrar" at bounding box center [418, 124] width 144 height 53
click at [461, 130] on button "Encerrar" at bounding box center [474, 124] width 32 height 13
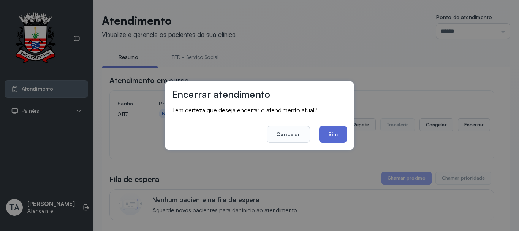
click at [325, 127] on button "Sim" at bounding box center [333, 134] width 28 height 17
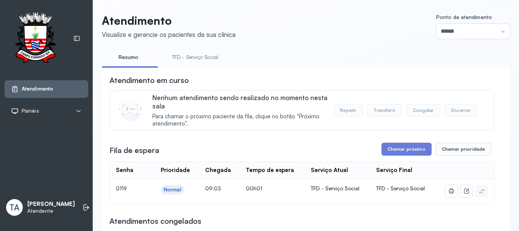
click at [428, 149] on div "Chamar próximo Chamar prioridade" at bounding box center [436, 148] width 110 height 13
click at [406, 150] on button "Chamar próximo" at bounding box center [406, 148] width 50 height 13
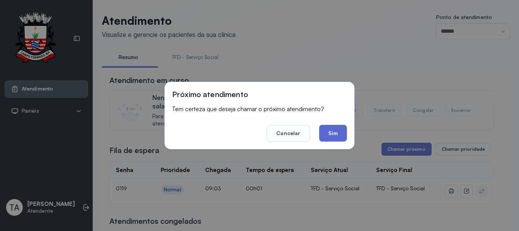
click at [340, 131] on button "Sim" at bounding box center [333, 133] width 28 height 17
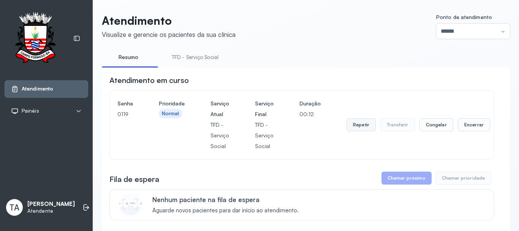
click at [368, 131] on button "Repetir" at bounding box center [360, 124] width 29 height 13
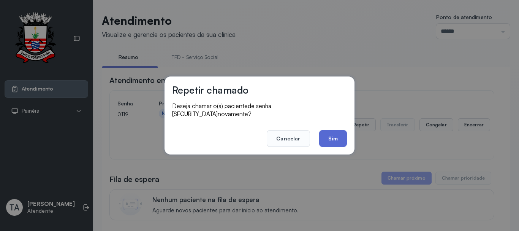
click at [334, 134] on button "Sim" at bounding box center [333, 138] width 28 height 17
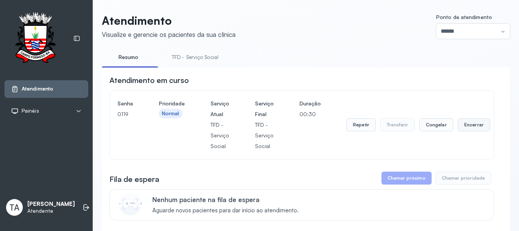
click at [473, 130] on button "Encerrar" at bounding box center [474, 124] width 32 height 13
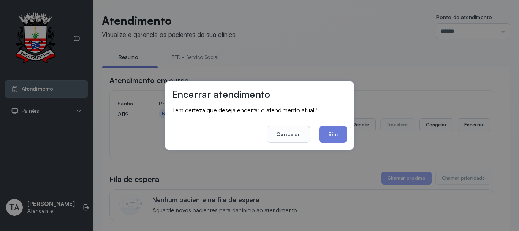
click at [316, 134] on footer "Cancelar Sim" at bounding box center [259, 128] width 175 height 27
click at [317, 135] on footer "Cancelar Sim" at bounding box center [259, 128] width 175 height 27
click at [317, 136] on footer "Cancelar Sim" at bounding box center [259, 128] width 175 height 27
drag, startPoint x: 318, startPoint y: 136, endPoint x: 323, endPoint y: 134, distance: 4.9
click at [318, 136] on footer "Cancelar Sim" at bounding box center [259, 128] width 175 height 27
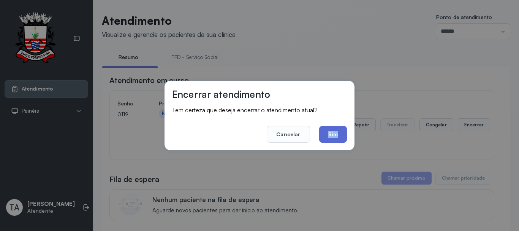
click at [323, 134] on button "Sim" at bounding box center [333, 134] width 28 height 17
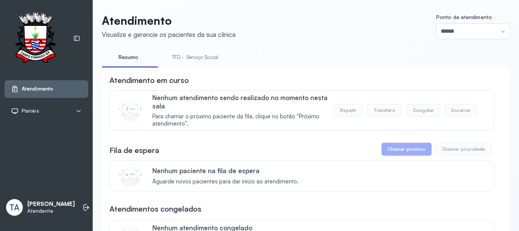
click at [193, 55] on link "TFD - Serviço Social" at bounding box center [195, 57] width 62 height 13
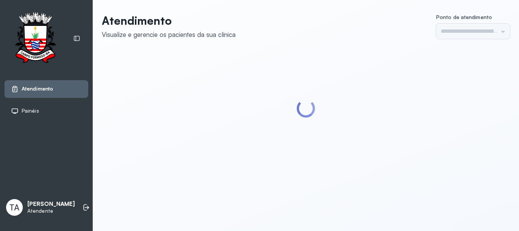
type input "******"
